Goal: Task Accomplishment & Management: Manage account settings

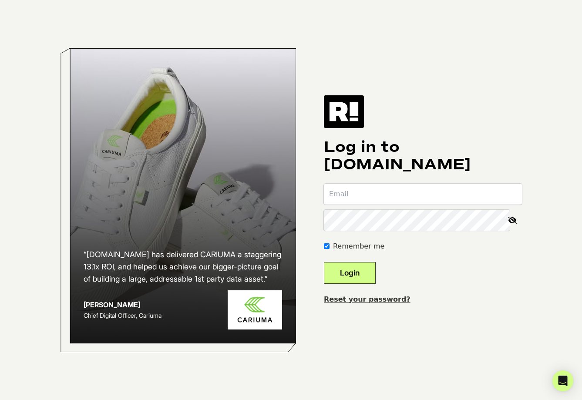
type input "jgoodin@fuselenses.com"
click at [376, 275] on button "Login" at bounding box center [350, 273] width 52 height 22
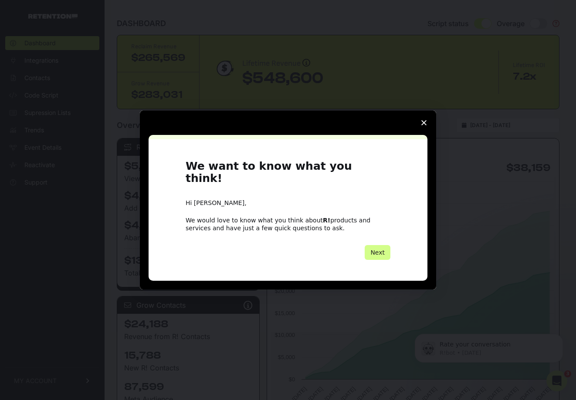
click at [419, 133] on span "Close survey" at bounding box center [423, 123] width 24 height 24
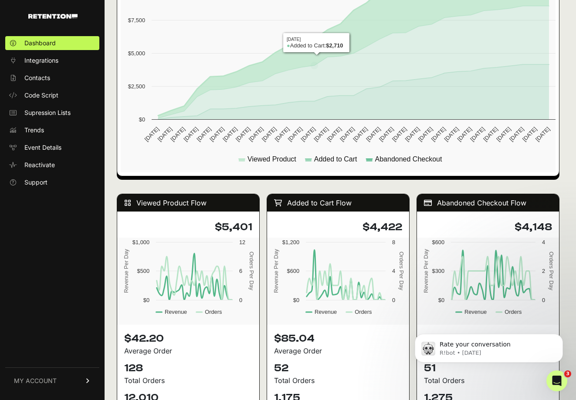
scroll to position [838, 0]
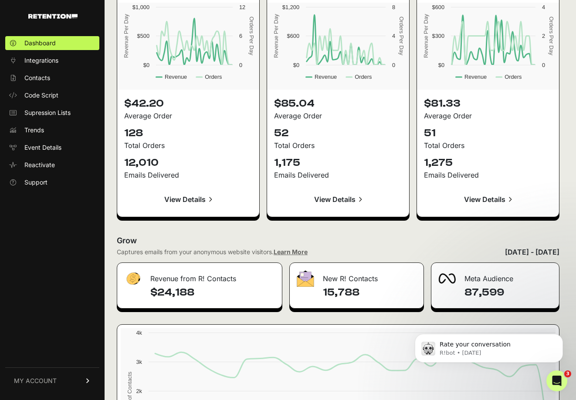
click at [42, 384] on span "MY ACCOUNT" at bounding box center [35, 381] width 43 height 9
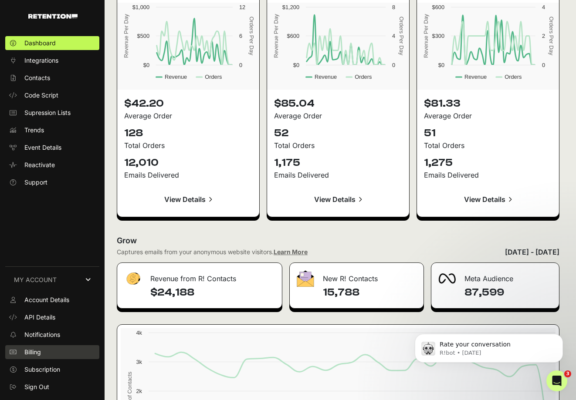
click at [35, 354] on span "Billing" at bounding box center [32, 352] width 17 height 9
